Goal: Information Seeking & Learning: Learn about a topic

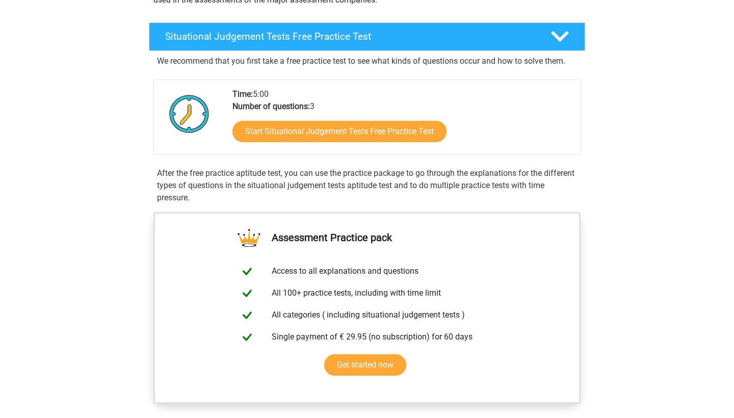
scroll to position [146, 0]
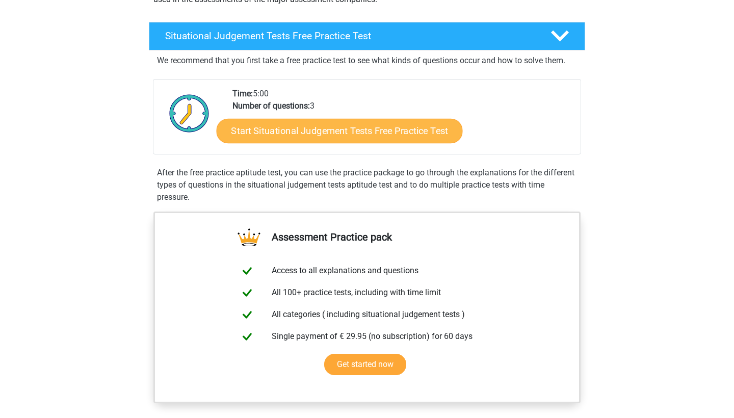
click at [292, 130] on link "Start Situational Judgement Tests Free Practice Test" at bounding box center [340, 131] width 246 height 24
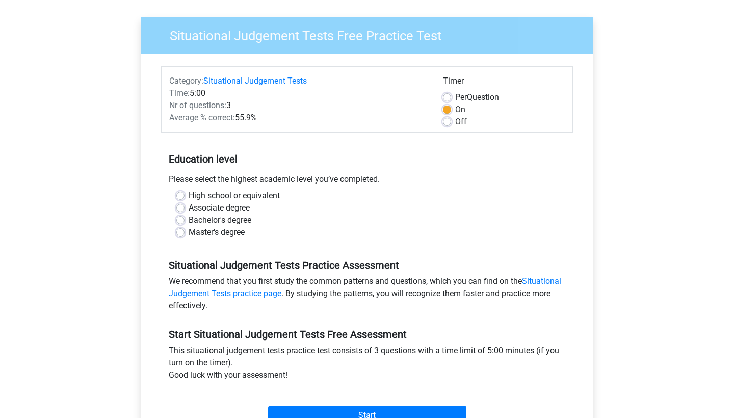
scroll to position [66, 0]
click at [189, 231] on label "Master's degree" at bounding box center [217, 232] width 56 height 12
click at [180, 231] on input "Master's degree" at bounding box center [180, 231] width 8 height 10
radio input "true"
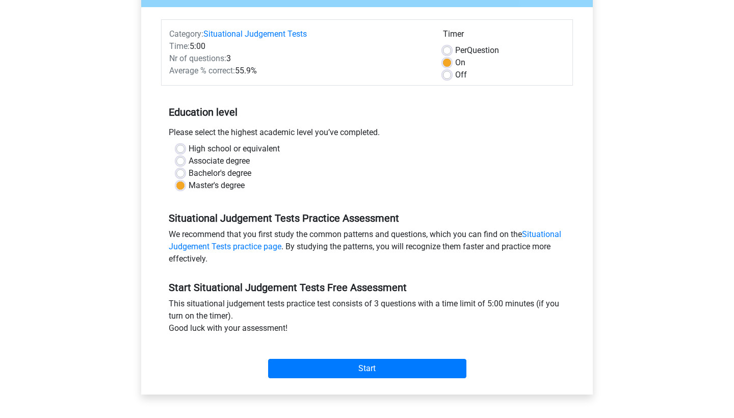
scroll to position [104, 0]
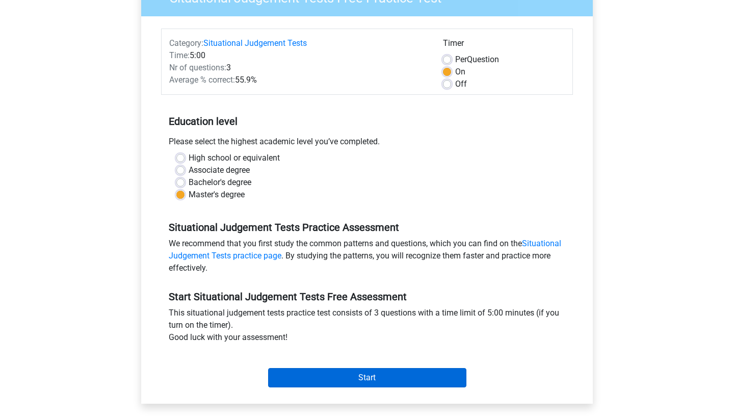
click at [348, 376] on input "Start" at bounding box center [367, 377] width 198 height 19
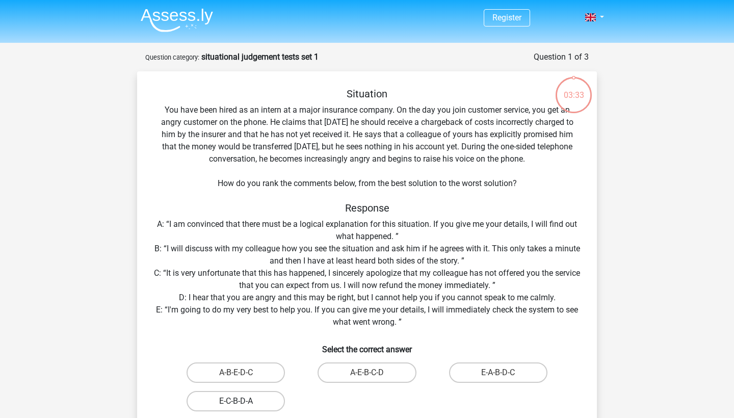
click at [239, 397] on label "E-C-B-D-A" at bounding box center [235, 401] width 98 height 20
click at [239, 401] on input "E-C-B-D-A" at bounding box center [239, 404] width 7 height 7
radio input "true"
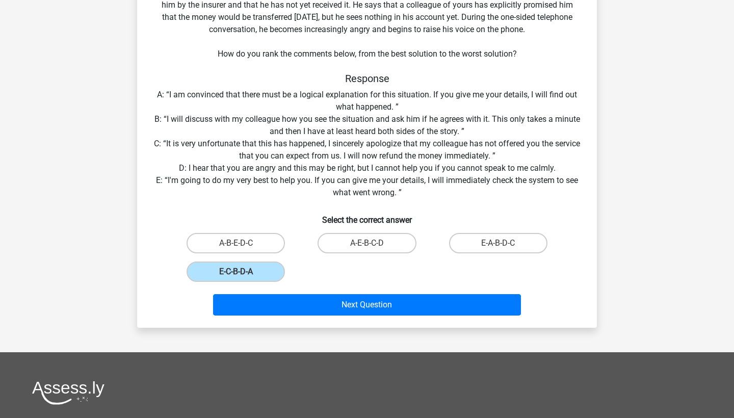
scroll to position [130, 0]
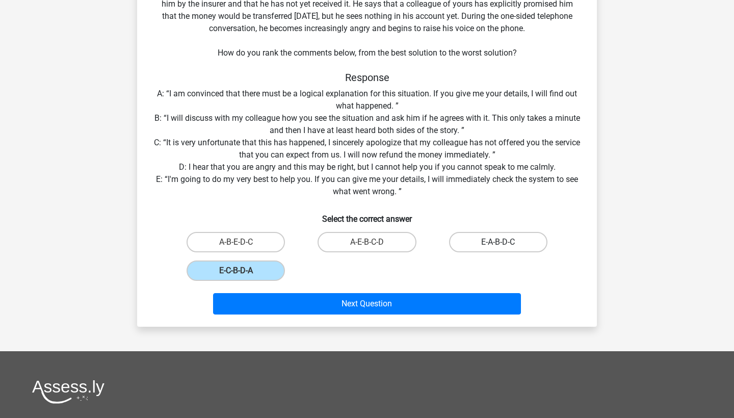
click at [514, 245] on label "E-A-B-D-C" at bounding box center [498, 242] width 98 height 20
click at [504, 245] on input "E-A-B-D-C" at bounding box center [501, 245] width 7 height 7
radio input "true"
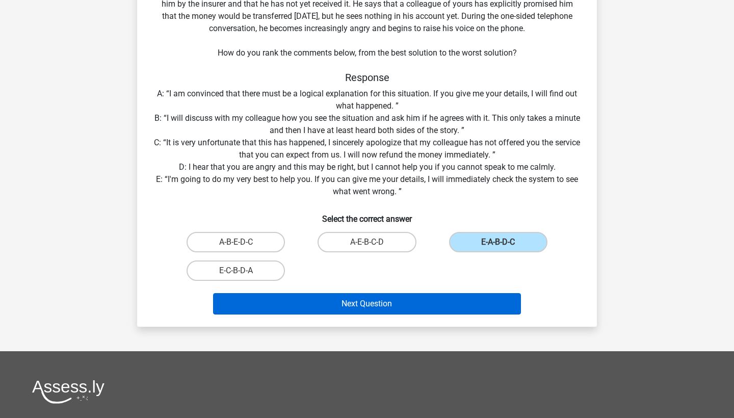
click at [446, 302] on button "Next Question" at bounding box center [367, 303] width 308 height 21
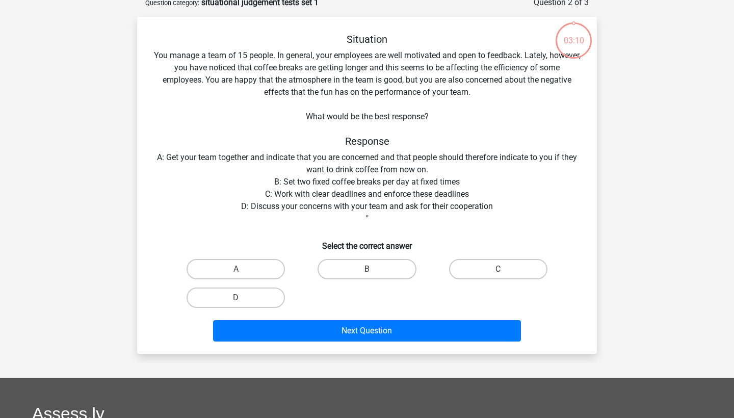
scroll to position [51, 0]
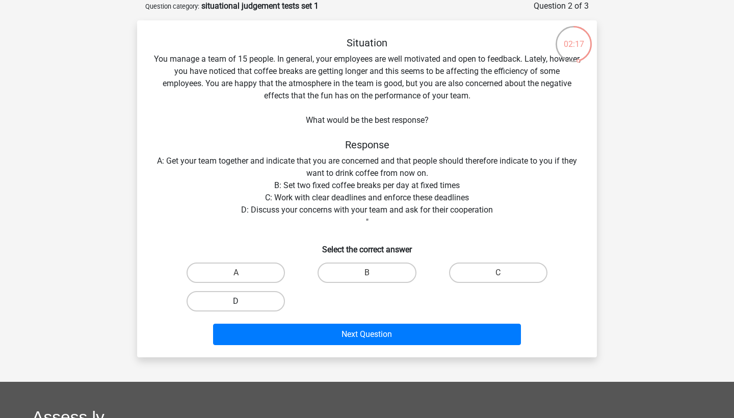
click at [255, 303] on label "D" at bounding box center [235, 301] width 98 height 20
click at [243, 303] on input "D" at bounding box center [239, 304] width 7 height 7
radio input "true"
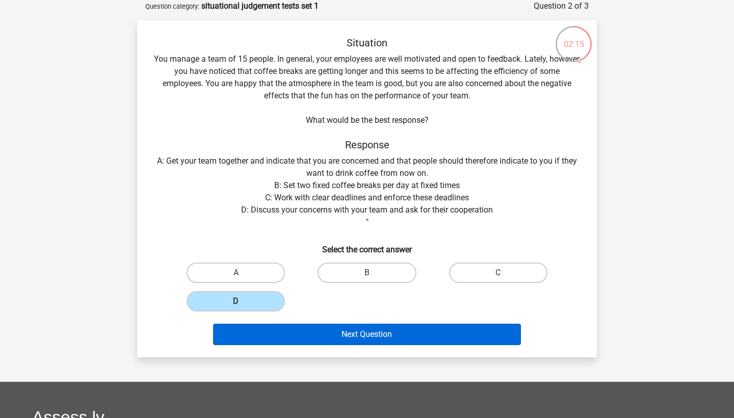
click at [397, 334] on button "Next Question" at bounding box center [367, 334] width 308 height 21
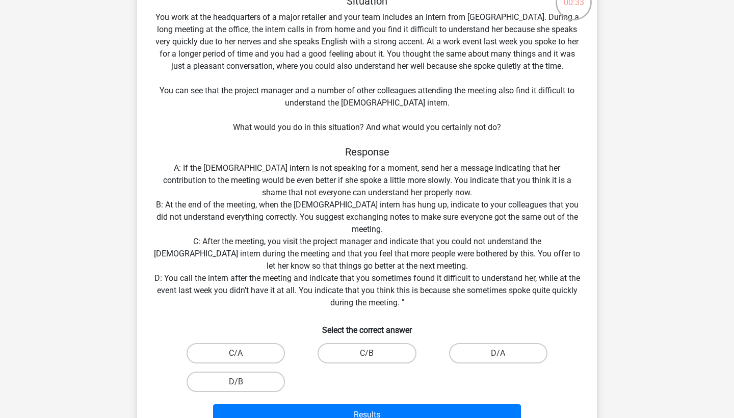
scroll to position [95, 0]
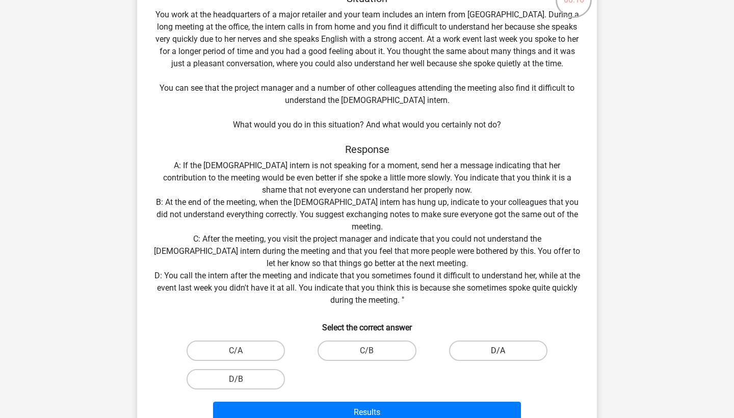
click at [470, 351] on label "D/A" at bounding box center [498, 350] width 98 height 20
click at [498, 351] on input "D/A" at bounding box center [501, 354] width 7 height 7
radio input "true"
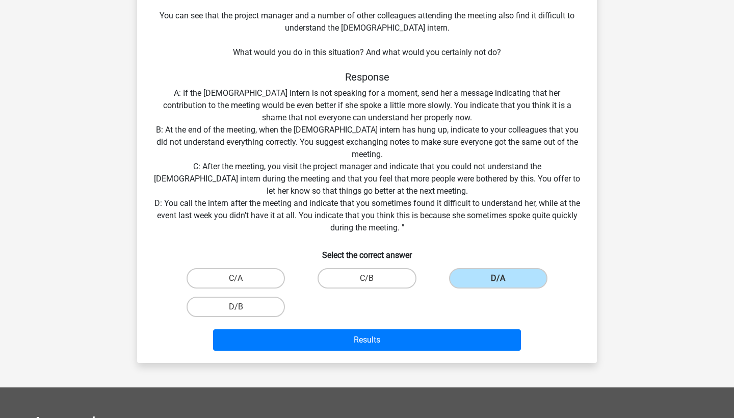
scroll to position [168, 0]
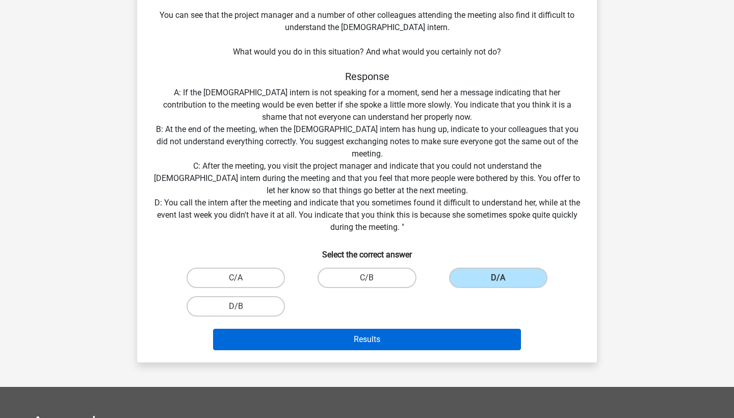
click at [395, 336] on button "Results" at bounding box center [367, 339] width 308 height 21
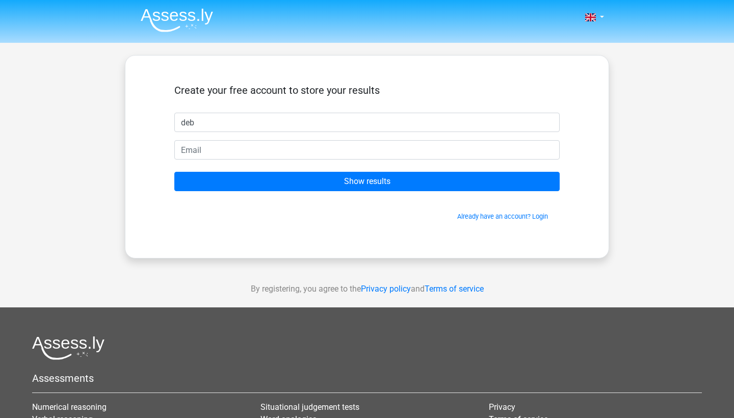
type input "deb"
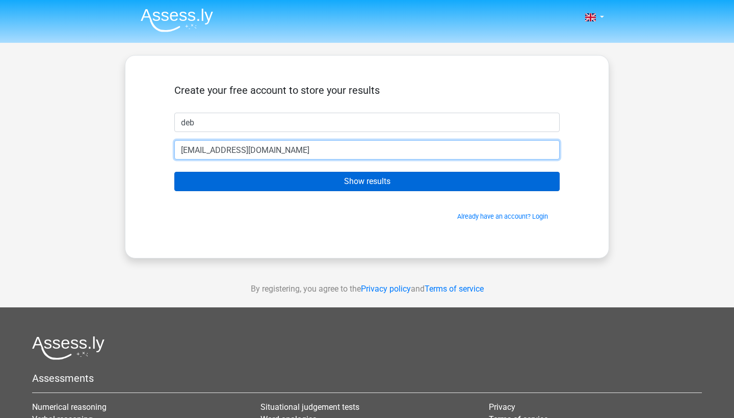
type input "[EMAIL_ADDRESS][DOMAIN_NAME]"
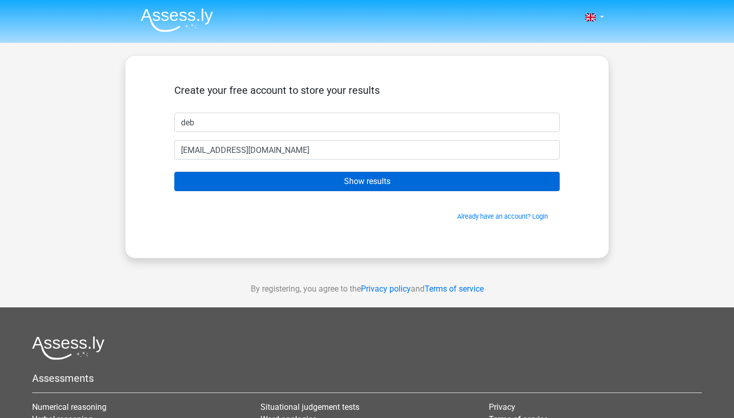
click at [288, 182] on input "Show results" at bounding box center [366, 181] width 385 height 19
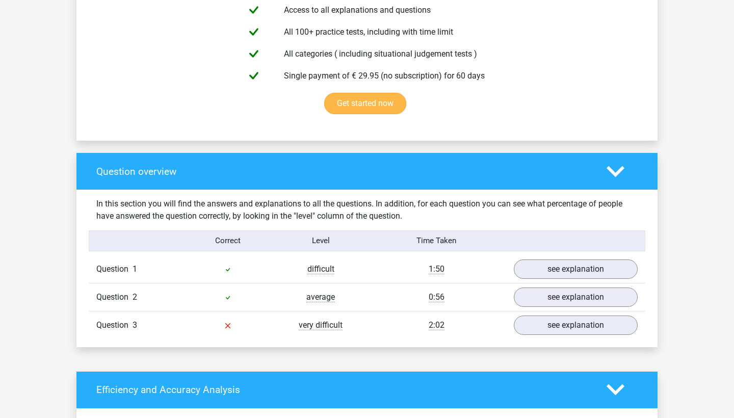
scroll to position [605, 0]
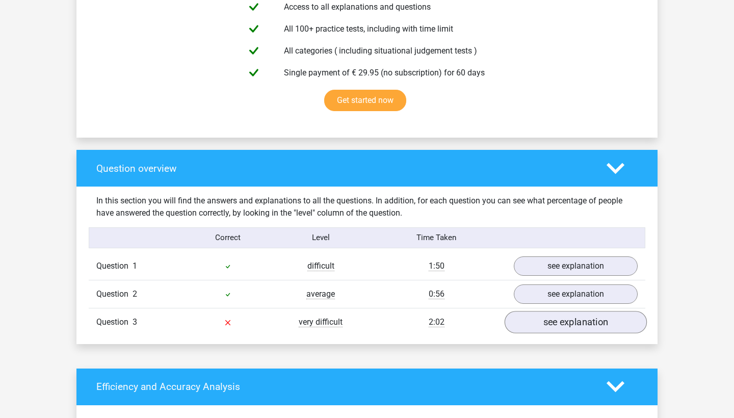
click at [545, 325] on link "see explanation" at bounding box center [575, 322] width 142 height 22
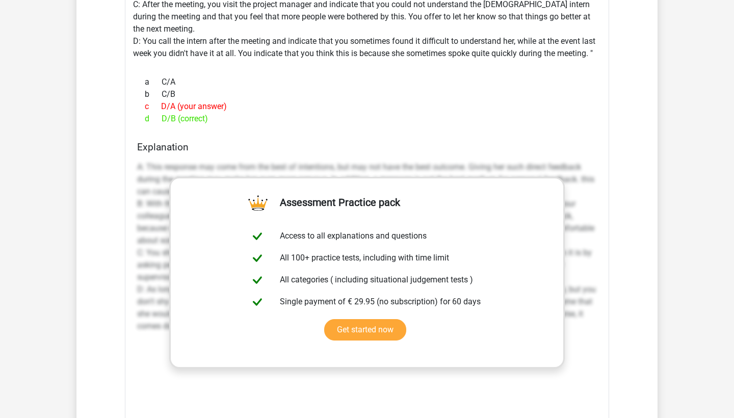
scroll to position [1189, 0]
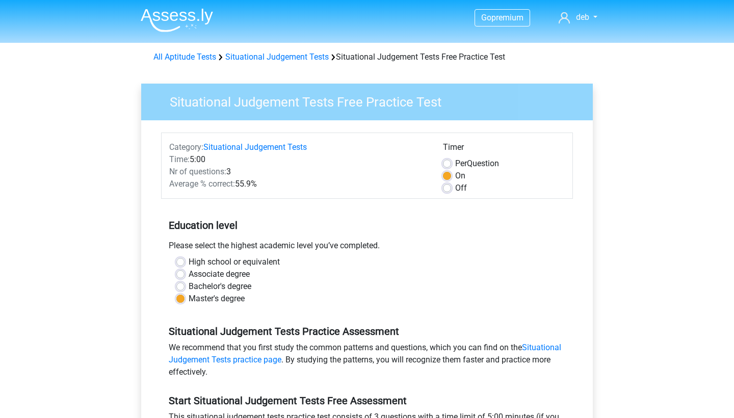
scroll to position [104, 0]
